Goal: Book appointment/travel/reservation

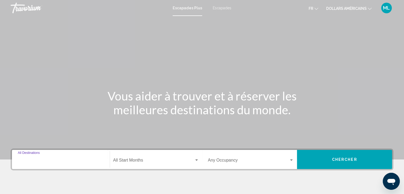
click at [46, 159] on input "Destination All Destinations" at bounding box center [61, 161] width 86 height 5
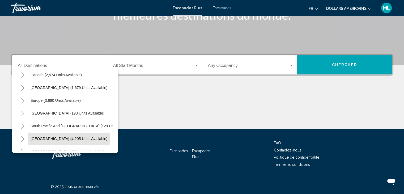
scroll to position [43, 0]
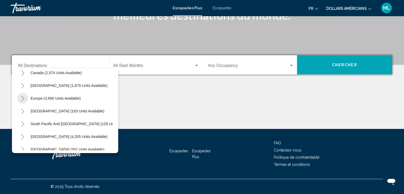
click at [22, 97] on icon "Toggle Europe (3,690 units available)" at bounding box center [23, 98] width 4 height 5
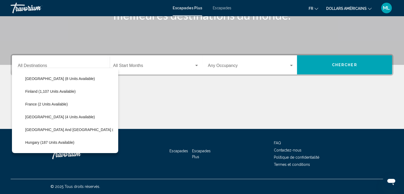
scroll to position [120, 0]
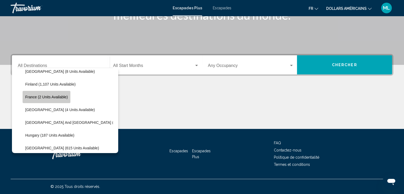
click at [50, 98] on span "France (2 units available)" at bounding box center [46, 97] width 43 height 4
type input "**********"
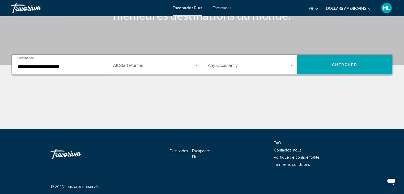
click at [145, 61] on div "Start Month All Start Months" at bounding box center [156, 65] width 86 height 17
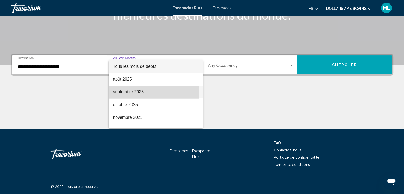
click at [138, 91] on font "septembre 2025" at bounding box center [128, 92] width 31 height 5
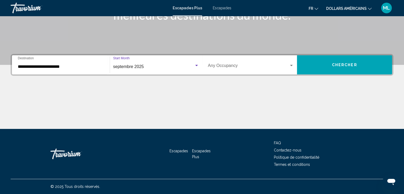
click at [236, 66] on span "Widget de recherche" at bounding box center [248, 66] width 81 height 5
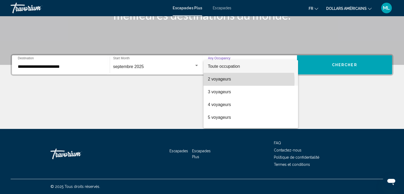
click at [231, 81] on span "2 voyageurs" at bounding box center [251, 79] width 86 height 13
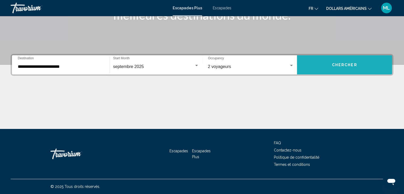
click at [317, 59] on button "Chercher" at bounding box center [344, 64] width 95 height 19
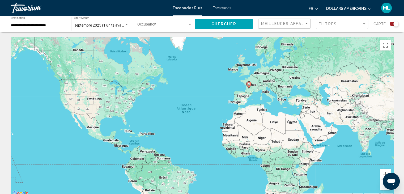
click at [251, 88] on gmp-advanced-marker "Contenu principal" at bounding box center [248, 85] width 5 height 8
type input "**********"
click at [251, 88] on div "Pour naviguer, appuyez sur les touches fléchées. Pour activer le glissement ave…" at bounding box center [202, 116] width 383 height 159
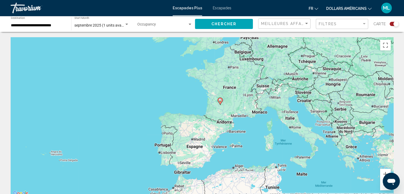
click at [229, 103] on div "Pour activer le glissement avec le clavier, appuyez sur Alt+Entrée. Une fois ce…" at bounding box center [202, 116] width 383 height 159
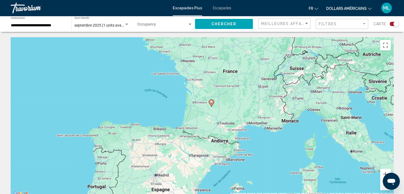
click at [229, 103] on div "Pour activer le glissement avec le clavier, appuyez sur Alt+Entrée. Une fois ce…" at bounding box center [202, 116] width 383 height 159
